Goal: Task Accomplishment & Management: Use online tool/utility

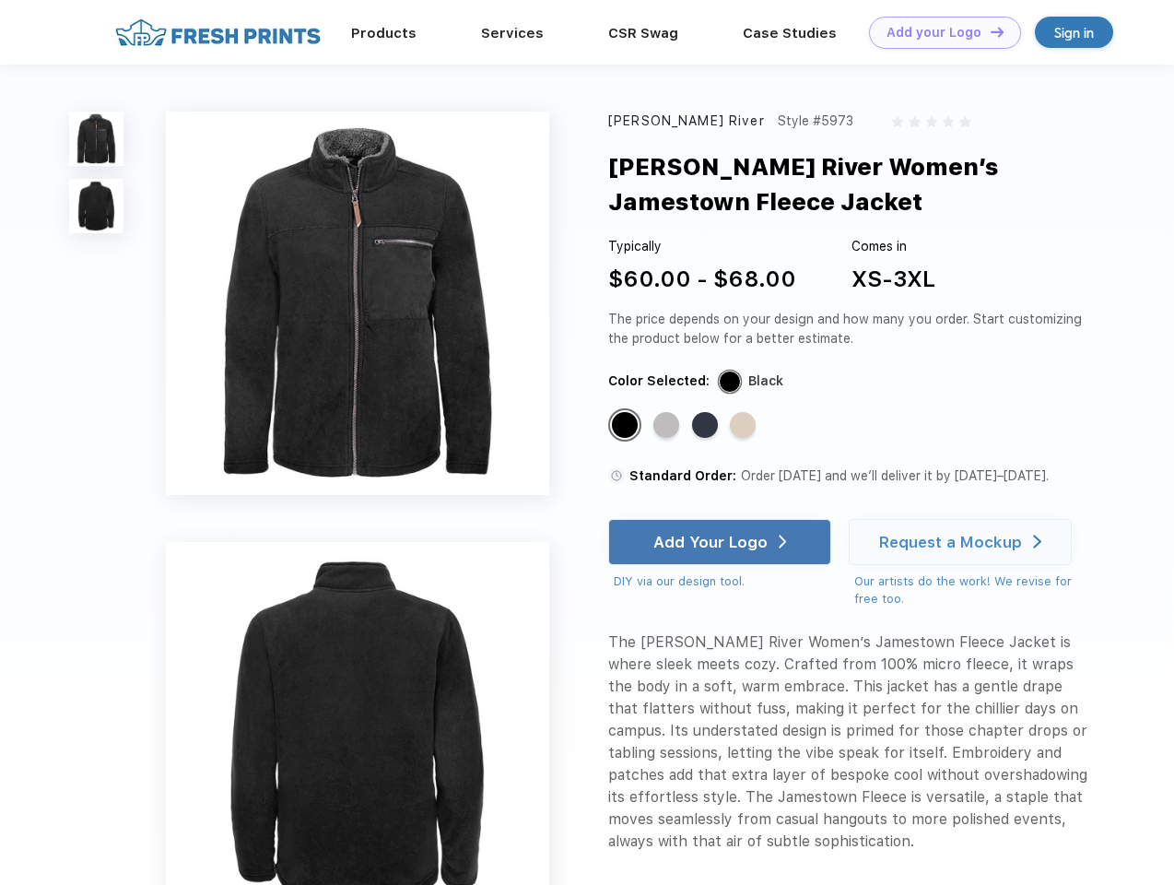
click at [938, 32] on link "Add your Logo Design Tool" at bounding box center [945, 33] width 152 height 32
click at [0, 0] on div "Design Tool" at bounding box center [0, 0] width 0 height 0
click at [989, 31] on link "Add your Logo Design Tool" at bounding box center [945, 33] width 152 height 32
click at [97, 138] on img at bounding box center [96, 139] width 54 height 54
click at [97, 206] on img at bounding box center [96, 206] width 54 height 54
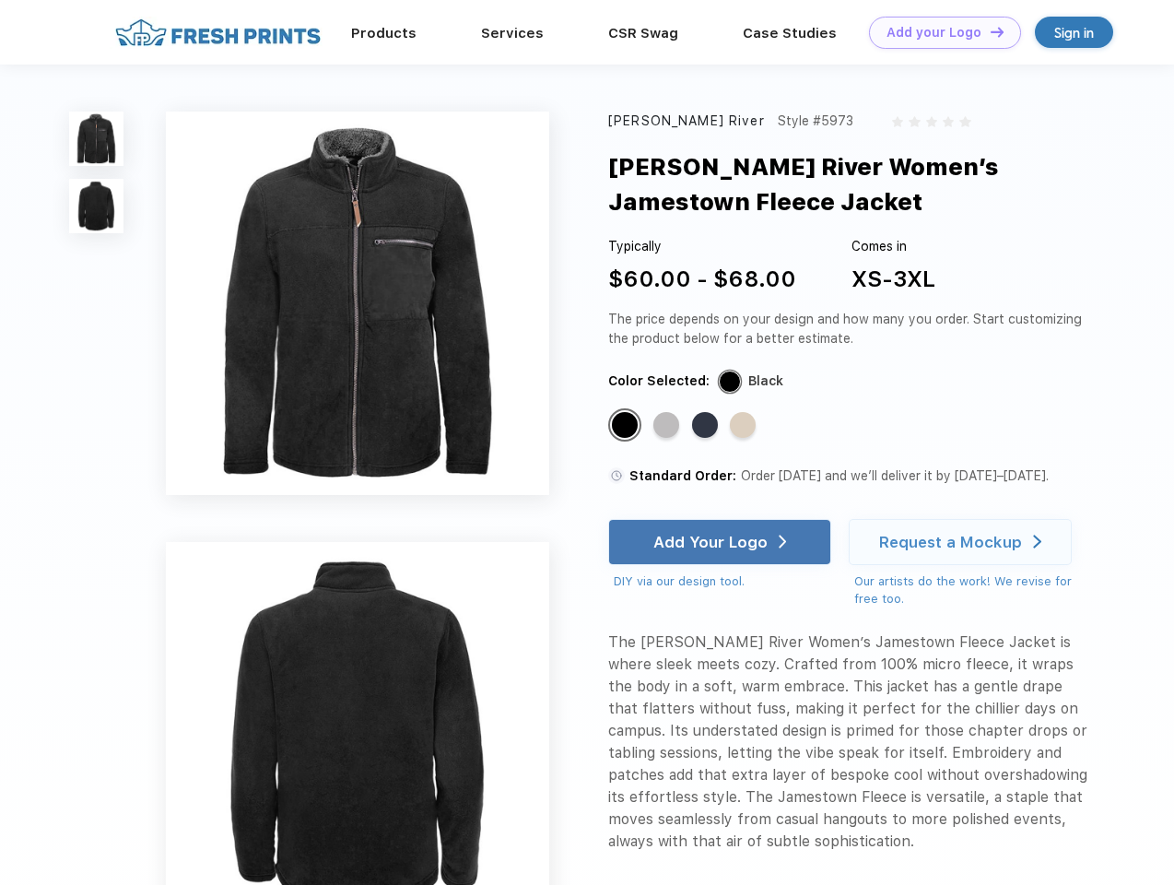
click at [627, 426] on div "Standard Color" at bounding box center [625, 425] width 26 height 26
click at [668, 426] on div "Standard Color" at bounding box center [667, 425] width 26 height 26
click at [707, 426] on div "Standard Color" at bounding box center [705, 425] width 26 height 26
click at [745, 426] on div "Standard Color" at bounding box center [743, 425] width 26 height 26
click at [722, 542] on div "Add Your Logo" at bounding box center [711, 542] width 114 height 18
